Goal: Task Accomplishment & Management: Use online tool/utility

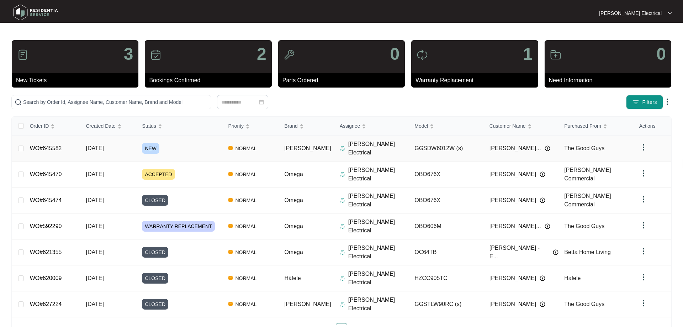
click at [255, 144] on span "NORMAL" at bounding box center [246, 148] width 27 height 9
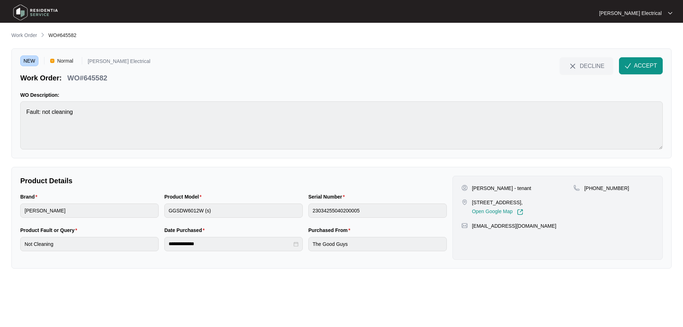
drag, startPoint x: 652, startPoint y: 66, endPoint x: 385, endPoint y: 192, distance: 295.2
click at [652, 67] on span "ACCEPT" at bounding box center [645, 66] width 23 height 9
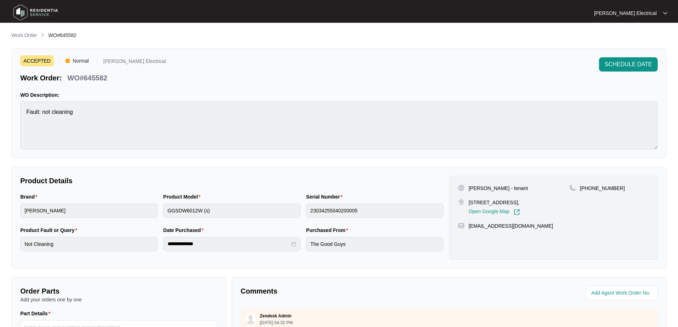
drag, startPoint x: 468, startPoint y: 199, endPoint x: 523, endPoint y: 200, distance: 54.8
click at [523, 200] on div "35 Westaway Crescent, Andergrove, QLD, 4740, Open Google Map" at bounding box center [513, 207] width 111 height 16
copy p "35 Westaway Crescent,"
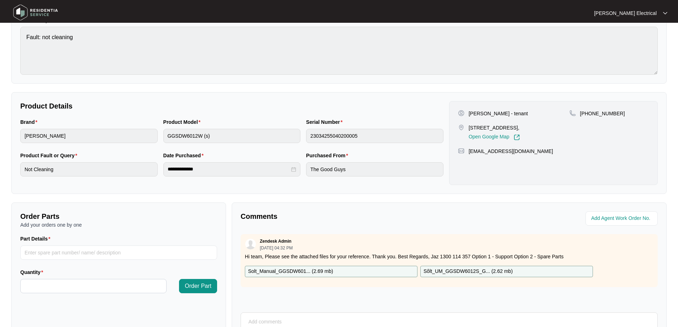
scroll to position [145, 0]
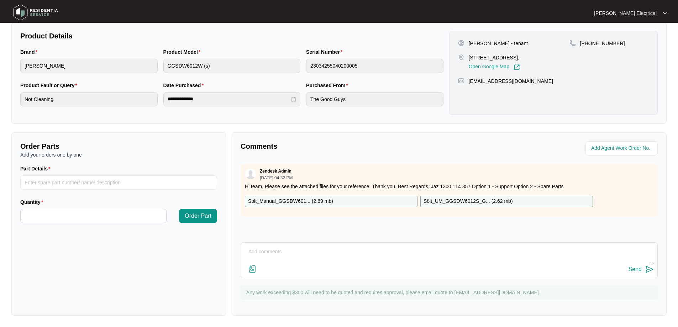
click at [258, 255] on textarea at bounding box center [448, 255] width 409 height 18
click at [272, 255] on textarea "Hi Team, The attachements are the same, could you please send an exploded view?" at bounding box center [448, 255] width 409 height 18
click at [430, 251] on textarea "Hi Team, The attachments are the same, could you please send an exploded view?" at bounding box center [448, 255] width 409 height 18
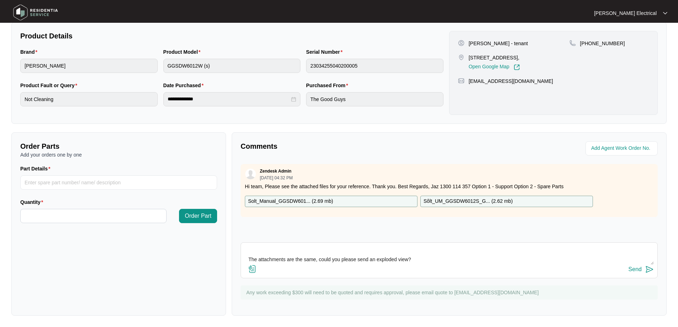
scroll to position [21, 0]
type textarea "Hi Team, The attachments are the same, could you please send an exploded view? …"
click at [639, 267] on div "Send" at bounding box center [634, 269] width 13 height 6
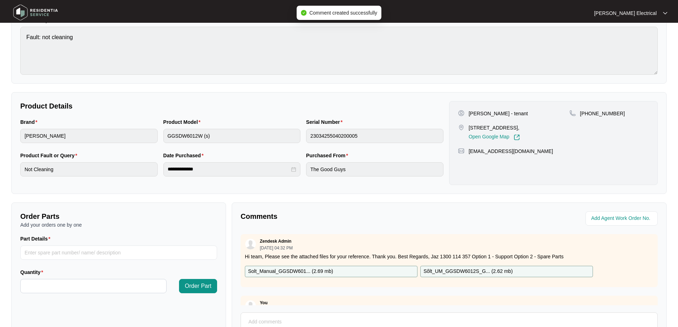
scroll to position [74, 0]
drag, startPoint x: 468, startPoint y: 115, endPoint x: 525, endPoint y: 114, distance: 56.9
click at [525, 114] on div "Stella Rodrigues - tenant" at bounding box center [513, 114] width 111 height 7
copy p "Stella Rodrigues - tenant"
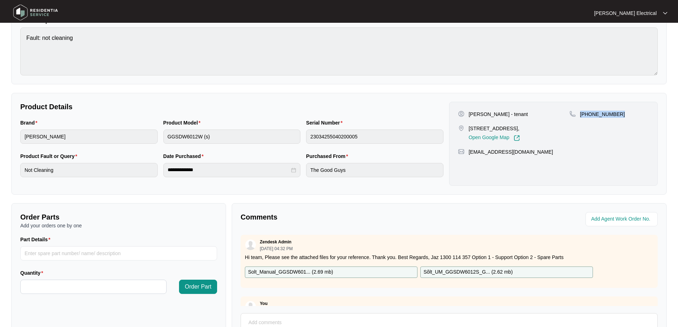
drag, startPoint x: 619, startPoint y: 114, endPoint x: 580, endPoint y: 114, distance: 38.8
click at [580, 114] on div "+61403 523 716" at bounding box center [608, 114] width 79 height 7
copy p "+61403 523 716"
drag, startPoint x: 523, startPoint y: 159, endPoint x: 468, endPoint y: 157, distance: 55.5
click at [468, 155] on div "stella_rds@hotmail.com" at bounding box center [553, 151] width 191 height 7
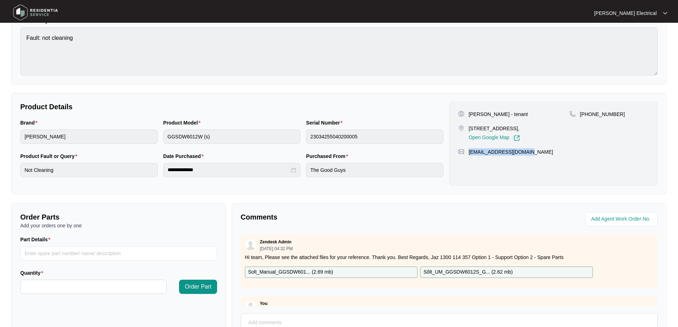
copy p "stella_rds@hotmail.com"
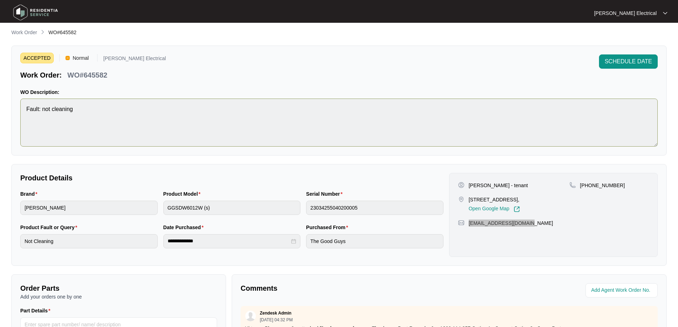
scroll to position [0, 0]
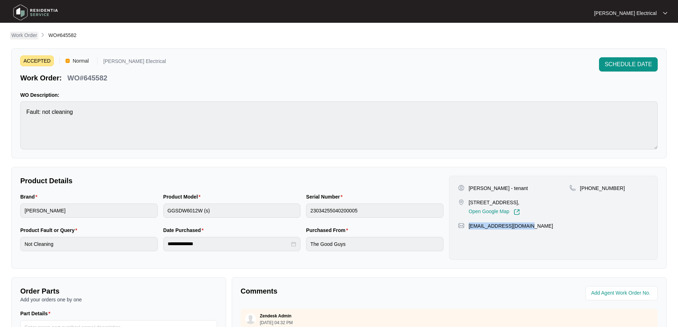
click at [25, 37] on p "Work Order" at bounding box center [24, 35] width 26 height 7
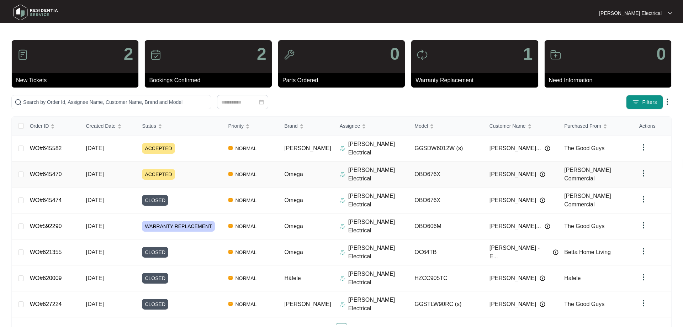
click at [251, 170] on span "NORMAL" at bounding box center [246, 174] width 27 height 9
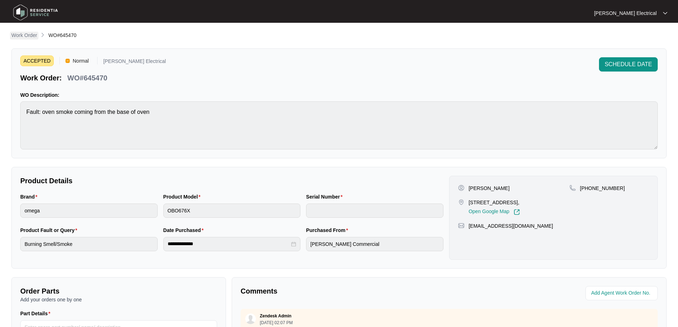
click at [32, 38] on p "Work Order" at bounding box center [24, 35] width 26 height 7
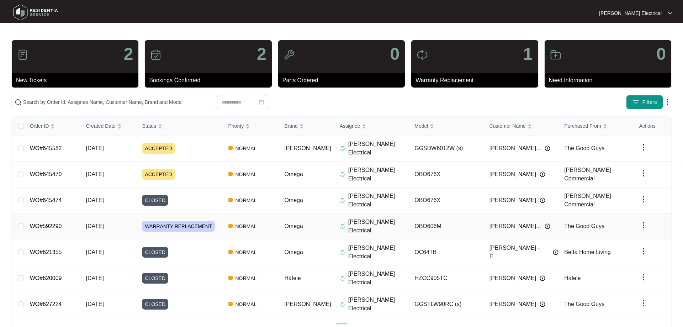
click at [59, 223] on link "WO#592290" at bounding box center [46, 226] width 32 height 6
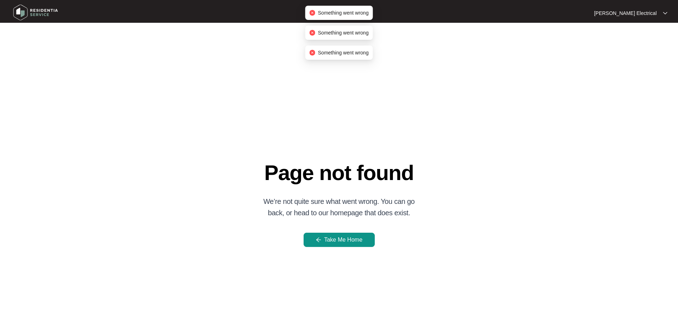
drag, startPoint x: 433, startPoint y: 81, endPoint x: 405, endPoint y: 80, distance: 28.2
click at [434, 81] on div "Page not found We’re not quite sure what went wrong. You can go back, or head t…" at bounding box center [338, 194] width 655 height 327
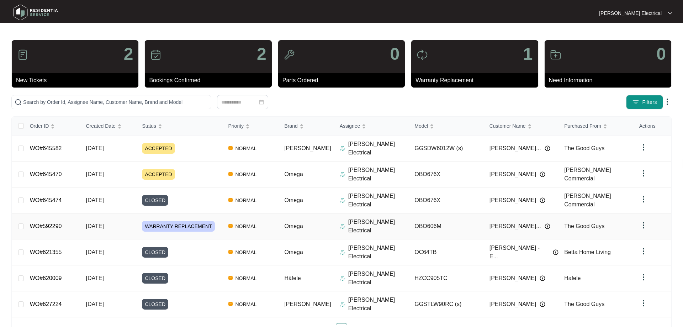
drag, startPoint x: 41, startPoint y: 203, endPoint x: 41, endPoint y: 216, distance: 12.8
click at [41, 223] on link "WO#592290" at bounding box center [46, 226] width 32 height 6
